Goal: Navigation & Orientation: Find specific page/section

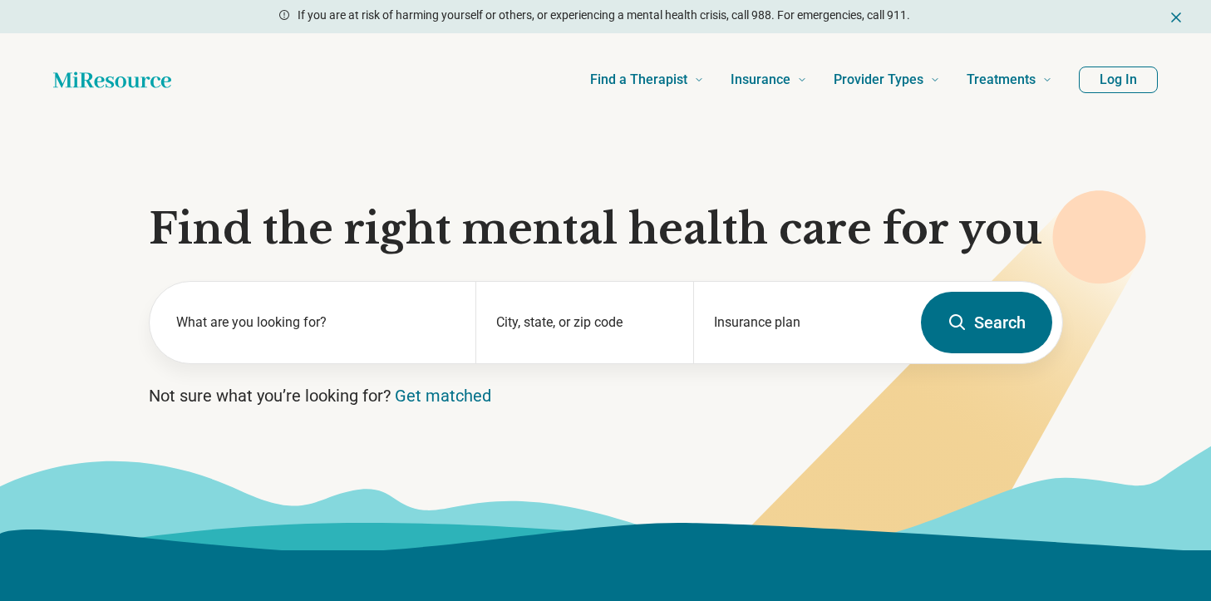
click at [1097, 69] on button "Log In" at bounding box center [1118, 80] width 79 height 27
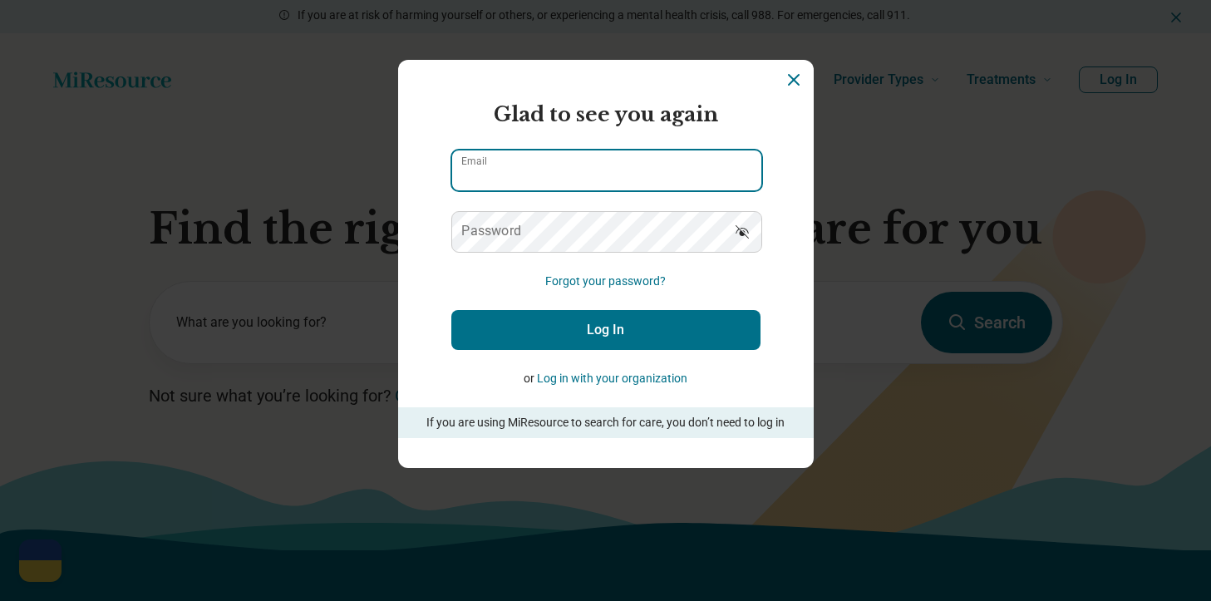
type input "**********"
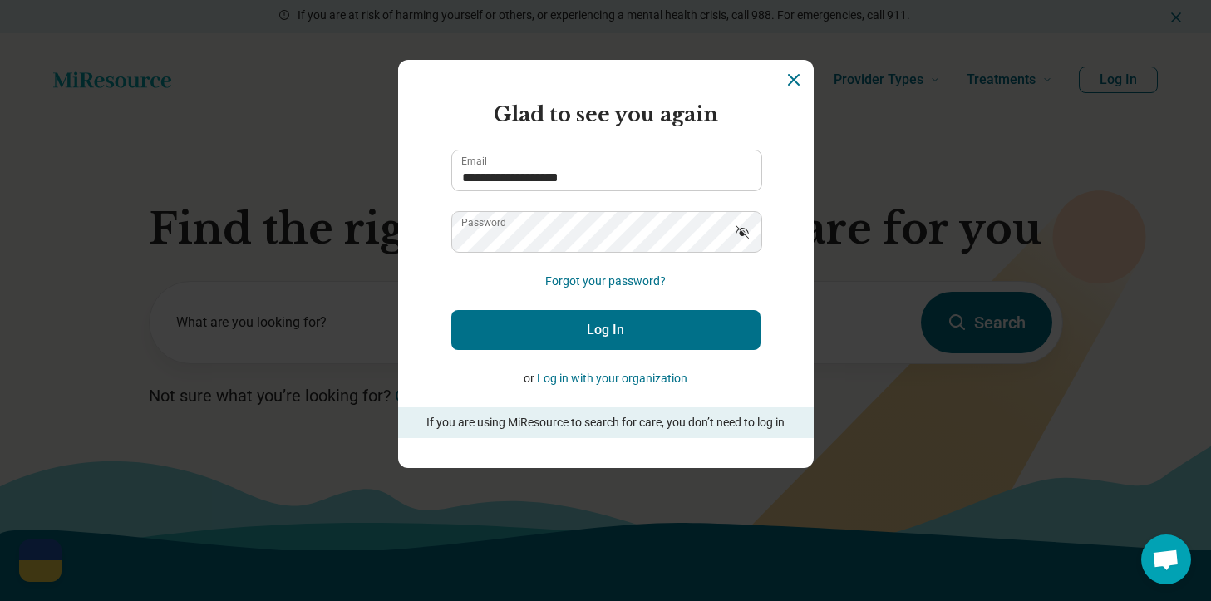
click at [565, 333] on button "Log In" at bounding box center [605, 330] width 309 height 40
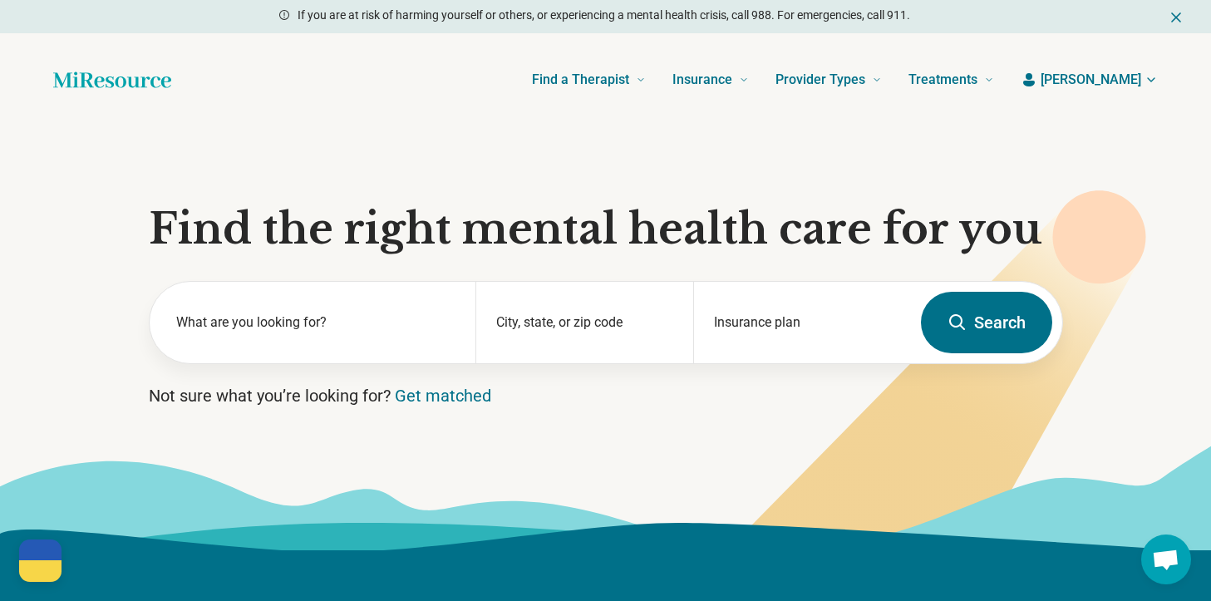
click at [1148, 77] on icon "button" at bounding box center [1151, 79] width 13 height 13
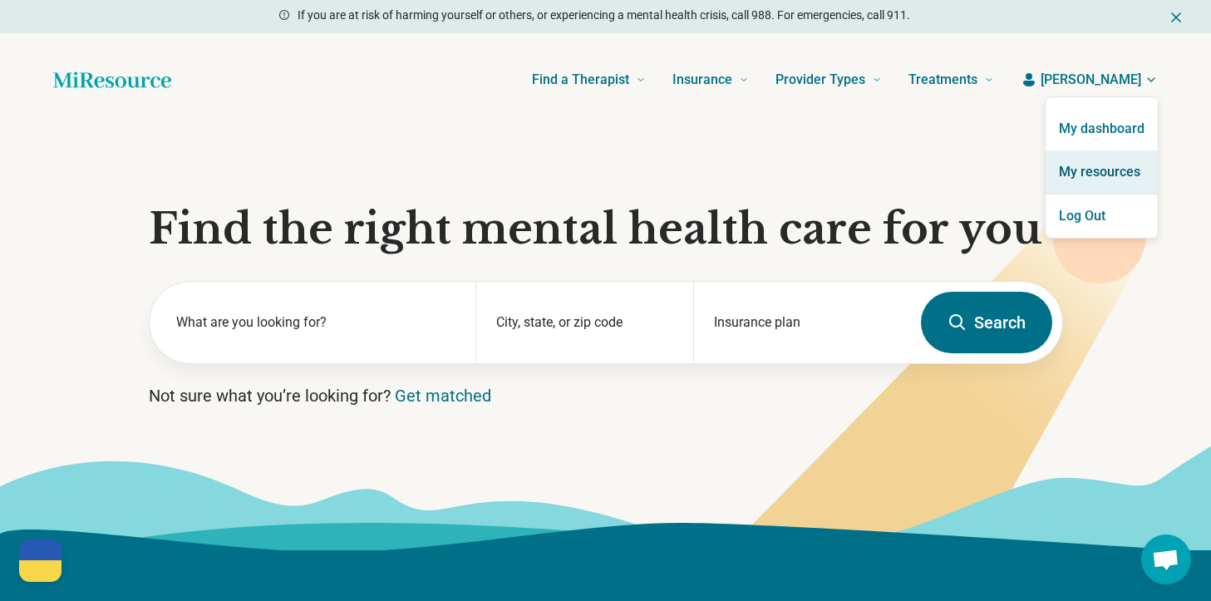
click at [1110, 178] on link "My resources" at bounding box center [1102, 171] width 112 height 43
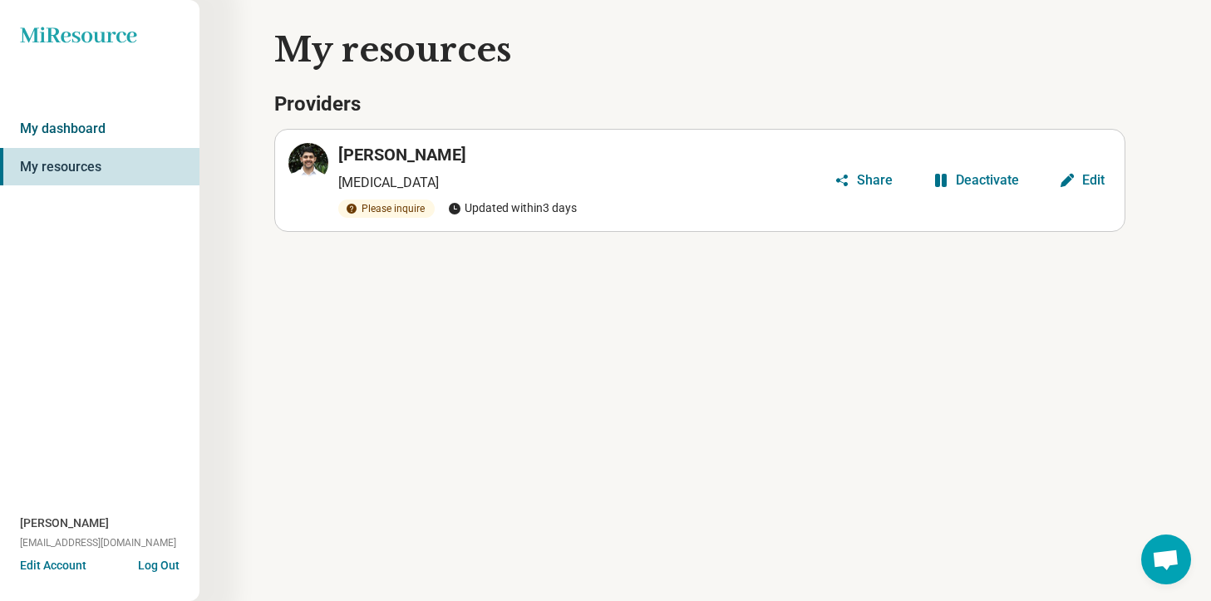
click at [93, 134] on link "My dashboard" at bounding box center [100, 129] width 200 height 38
